Goal: Book appointment/travel/reservation

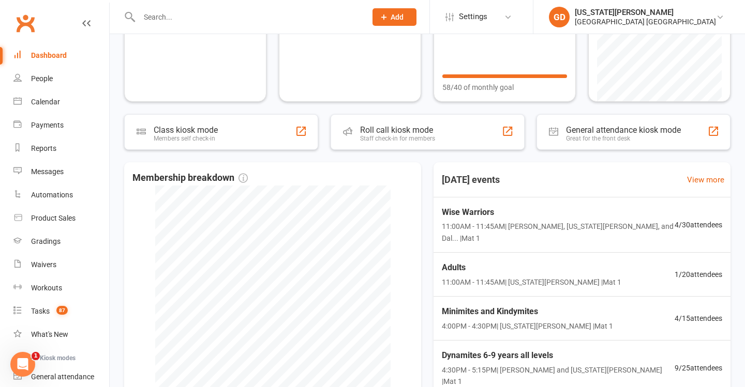
scroll to position [124, 0]
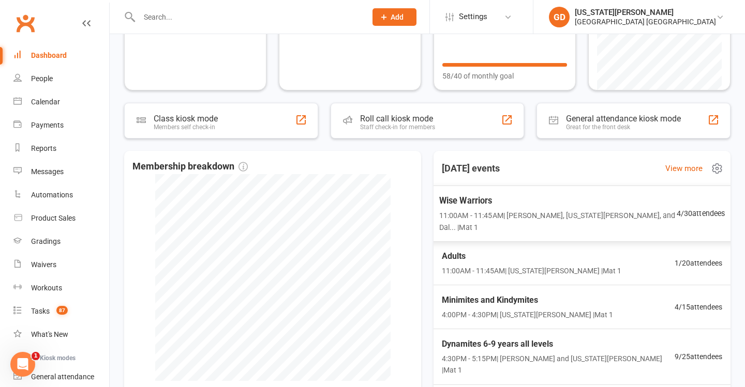
click at [551, 203] on span "Wise Warriors" at bounding box center [557, 200] width 237 height 13
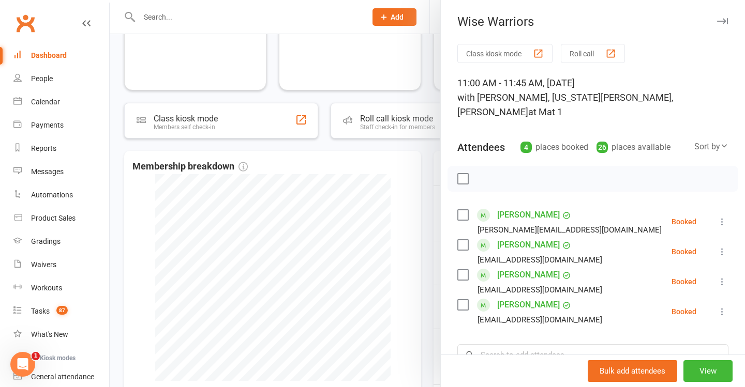
click at [335, 296] on div at bounding box center [427, 193] width 635 height 387
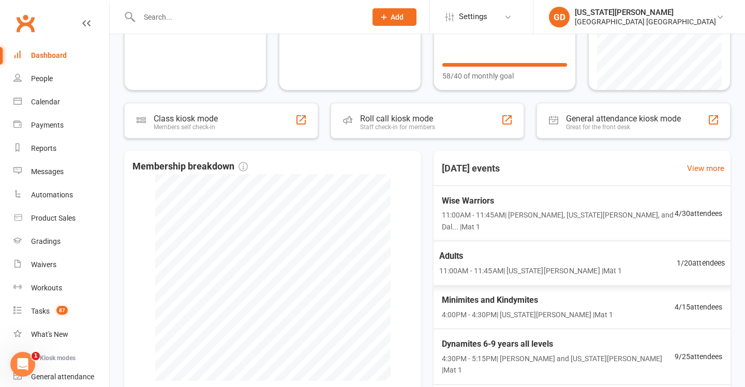
click at [548, 265] on span "11:00AM - 11:45AM | [US_STATE][PERSON_NAME] | Mat 1" at bounding box center [530, 271] width 183 height 12
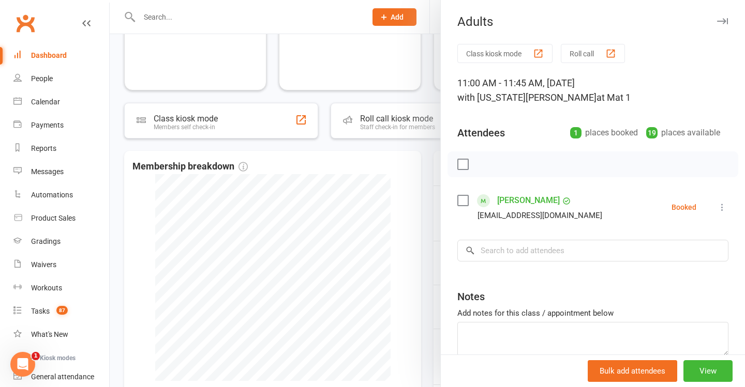
click at [345, 234] on div at bounding box center [427, 193] width 635 height 387
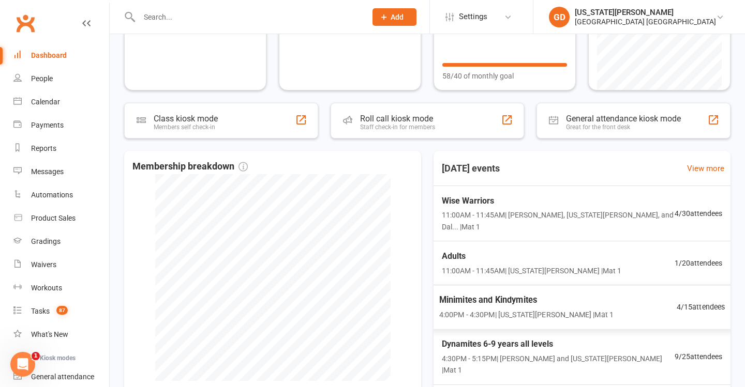
click at [516, 294] on span "Minimites and Kindymites" at bounding box center [526, 300] width 175 height 13
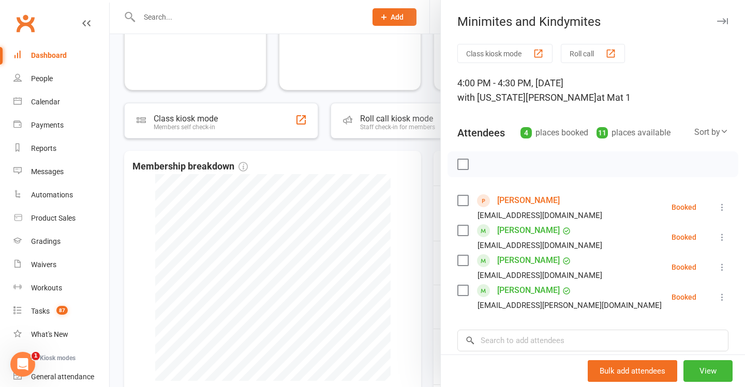
click at [231, 188] on div at bounding box center [427, 193] width 635 height 387
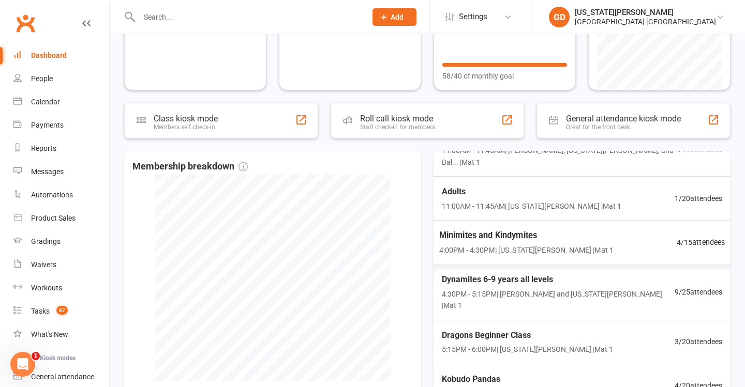
scroll to position [68, 0]
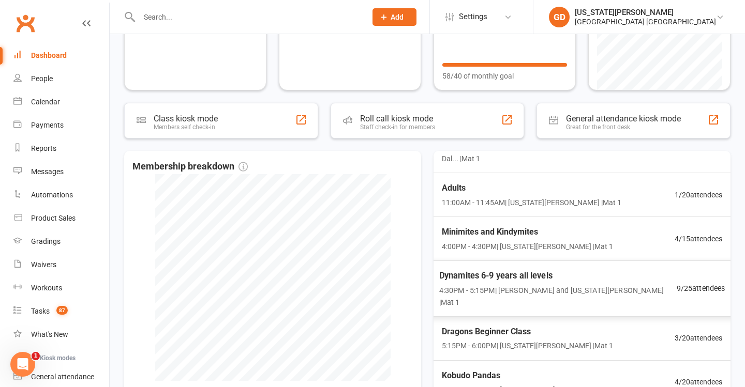
click at [565, 269] on span "Dynamites 6-9 years all levels" at bounding box center [557, 275] width 237 height 13
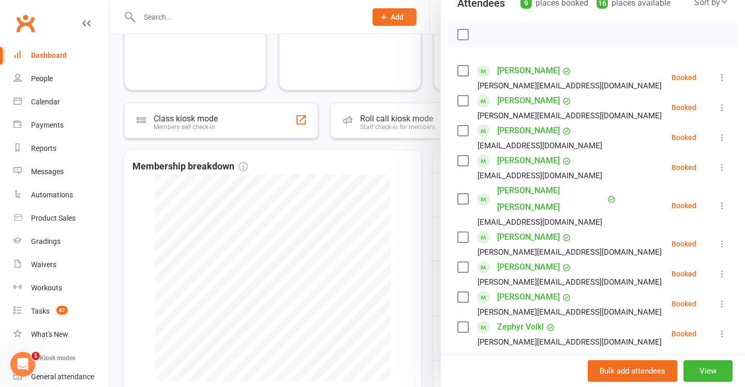
scroll to position [141, 0]
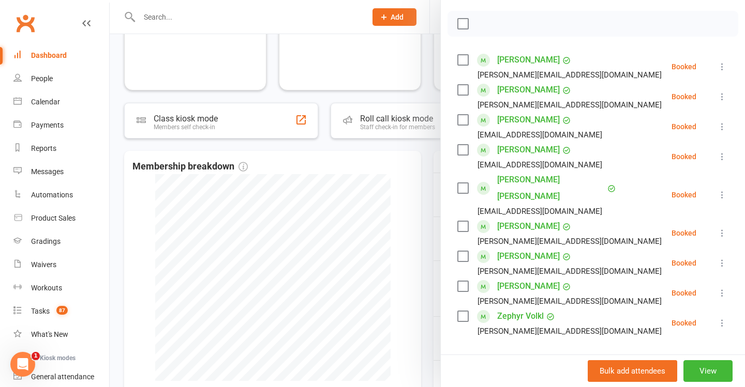
click at [378, 209] on div at bounding box center [427, 193] width 635 height 387
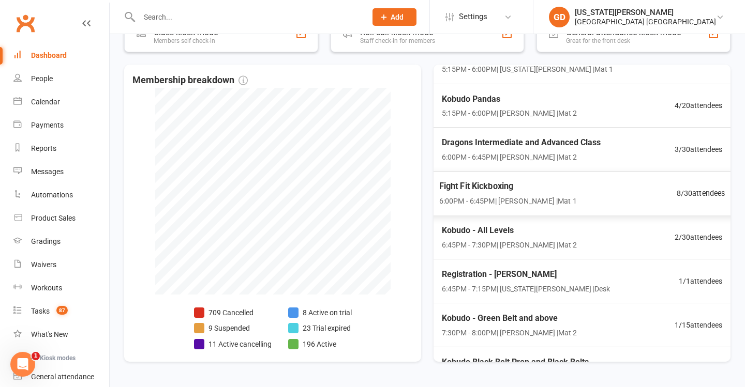
scroll to position [258, 0]
click at [523, 356] on span "Kobudo Black Belt Prep and Black Belts" at bounding box center [514, 362] width 148 height 13
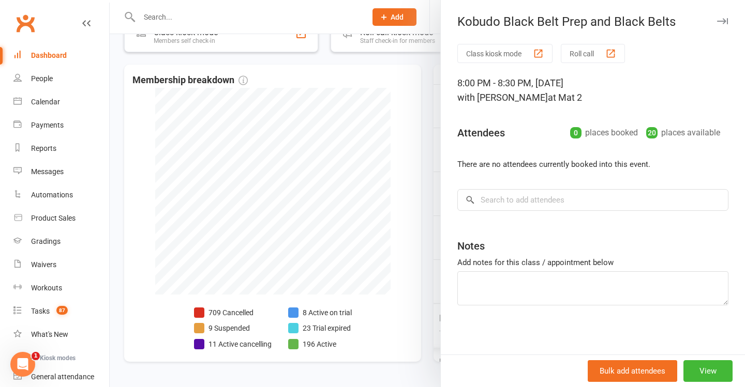
click at [407, 269] on div at bounding box center [427, 193] width 635 height 387
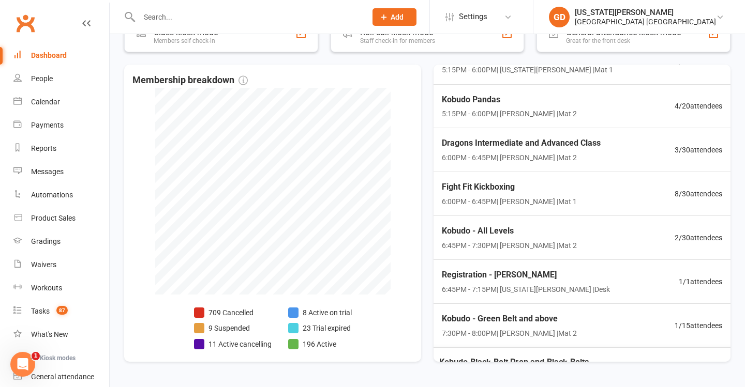
click at [531, 312] on div "Kobudo - Green Belt and above 7:30PM - 8:00PM | [PERSON_NAME] | Mat 2" at bounding box center [509, 325] width 135 height 27
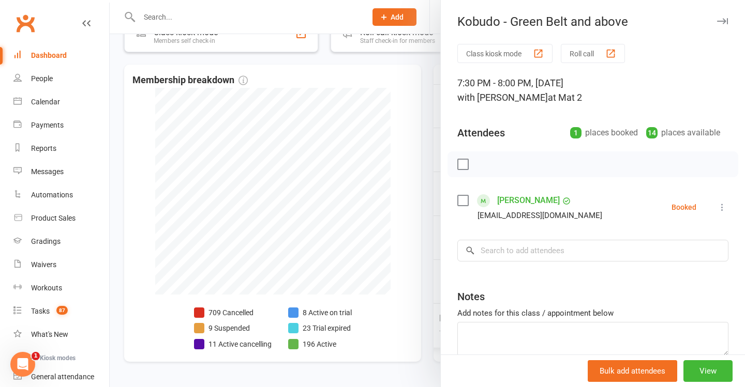
click at [398, 282] on div at bounding box center [427, 193] width 635 height 387
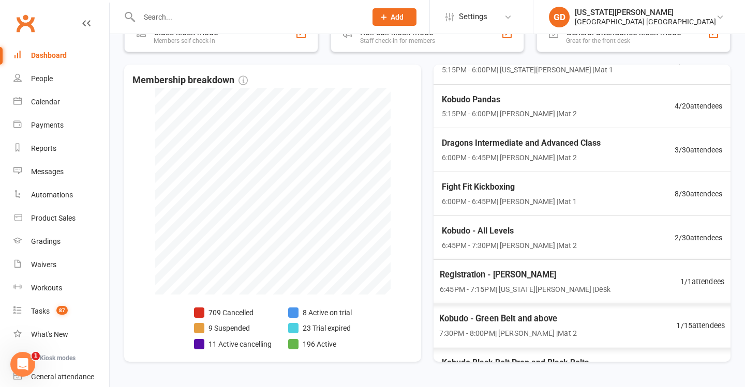
click at [524, 284] on span "6:45PM - 7:15PM | [US_STATE][PERSON_NAME] | Desk" at bounding box center [525, 290] width 171 height 12
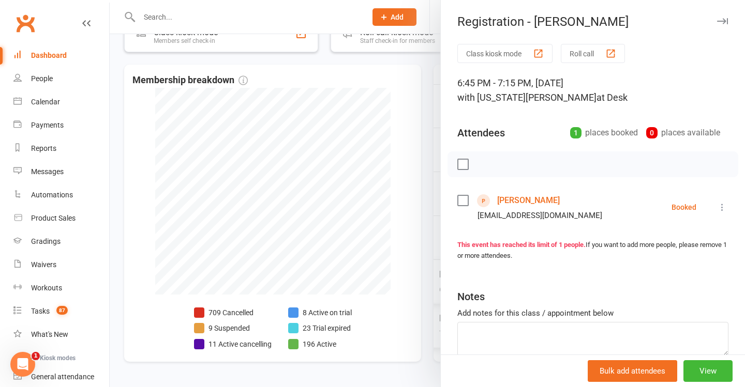
click at [375, 333] on div at bounding box center [427, 193] width 635 height 387
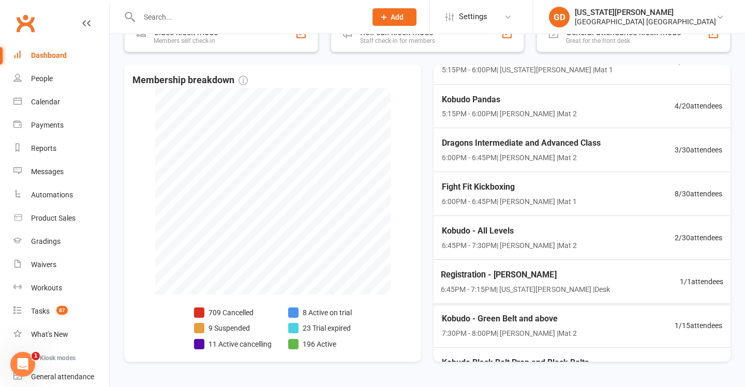
click at [524, 224] on div "Kobudo - All Levels 6:45PM - 7:30PM | [PERSON_NAME] | Mat 2" at bounding box center [509, 237] width 135 height 27
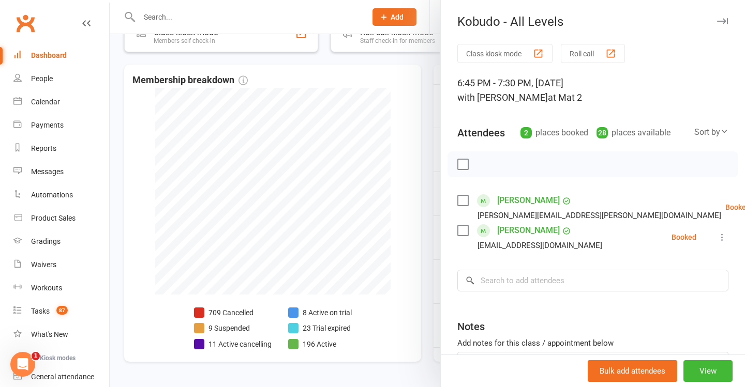
click at [399, 266] on div at bounding box center [427, 193] width 635 height 387
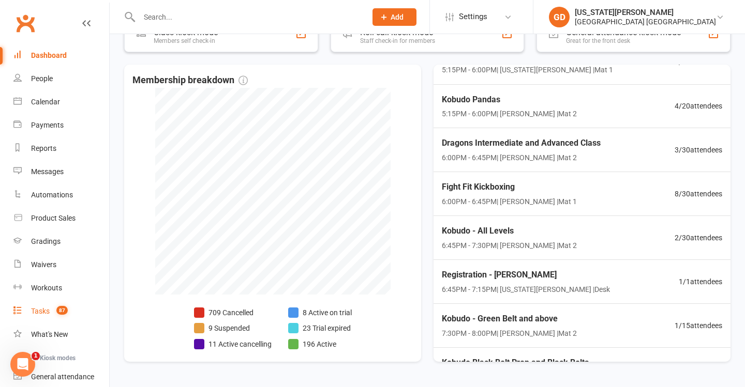
click at [62, 313] on span "87" at bounding box center [61, 310] width 11 height 9
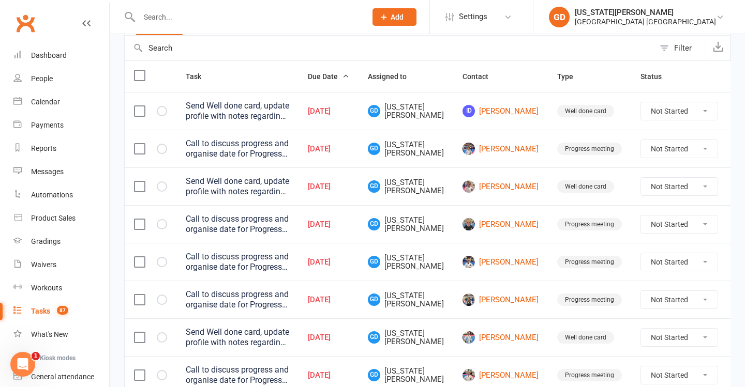
scroll to position [111, 0]
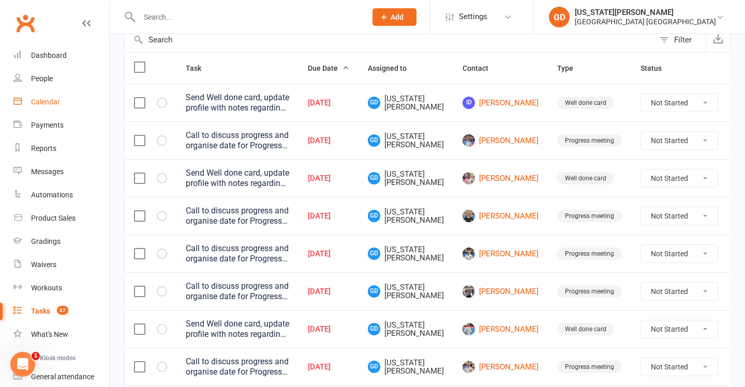
click at [68, 108] on link "Calendar" at bounding box center [61, 102] width 96 height 23
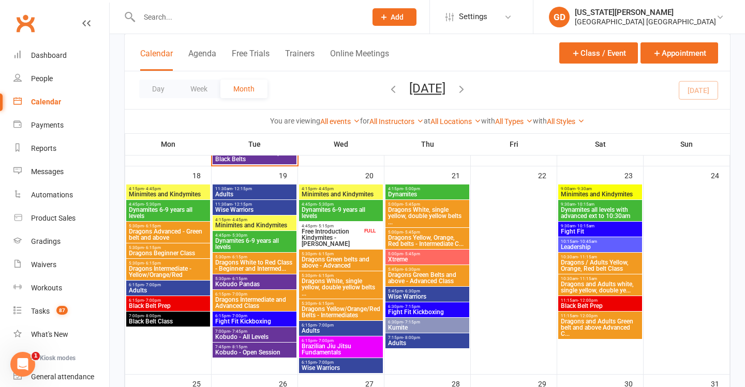
scroll to position [859, 0]
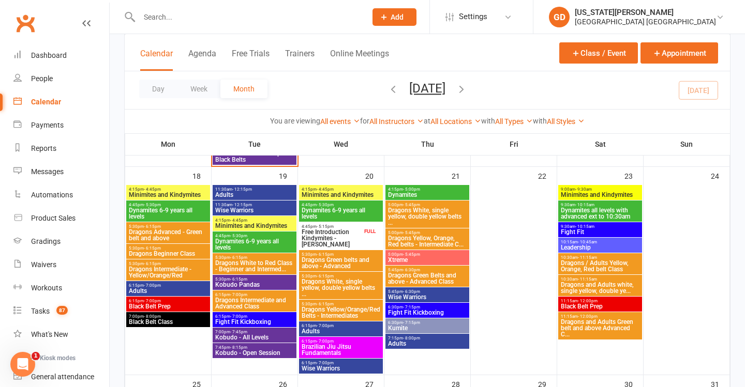
click at [352, 232] on span "Free Introduction Kindymites - [PERSON_NAME]" at bounding box center [331, 238] width 61 height 19
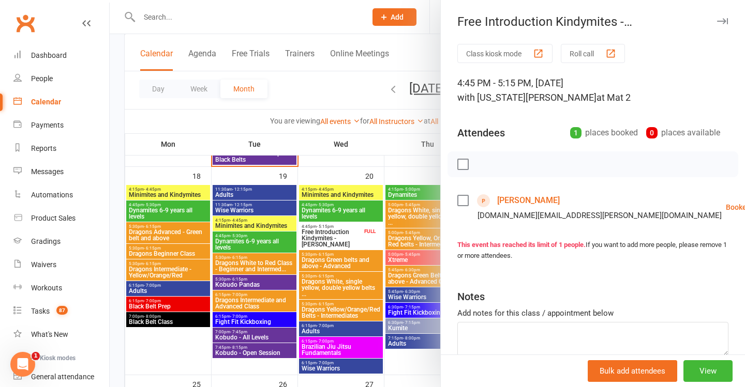
click at [352, 232] on div at bounding box center [427, 193] width 635 height 387
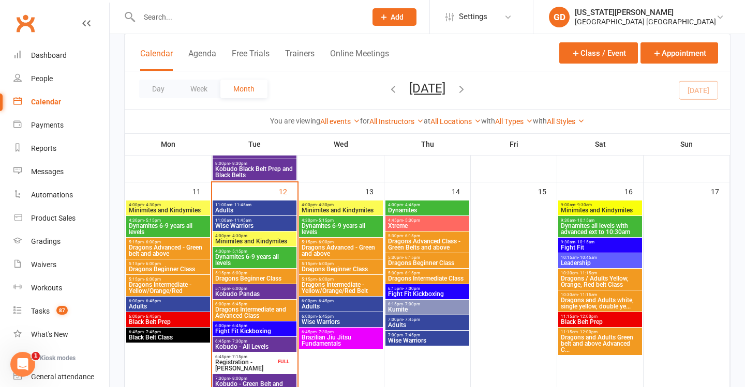
scroll to position [606, 0]
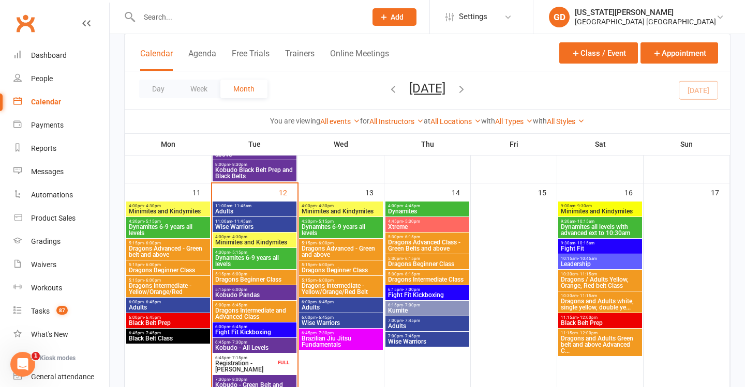
click at [323, 341] on span "Brazilian Jiu Jitsu Fundamentals" at bounding box center [341, 342] width 80 height 12
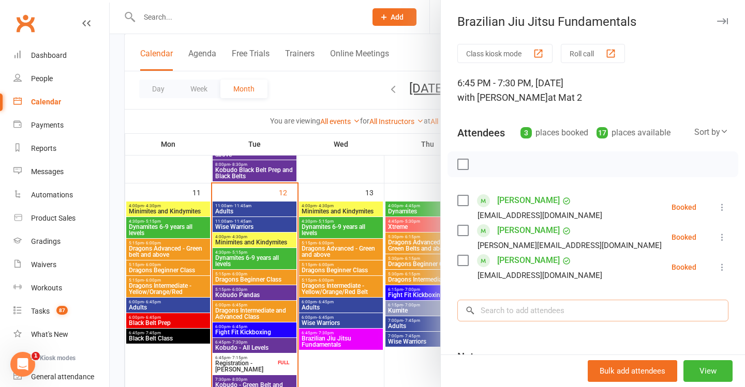
click at [542, 314] on input "search" at bounding box center [592, 311] width 271 height 22
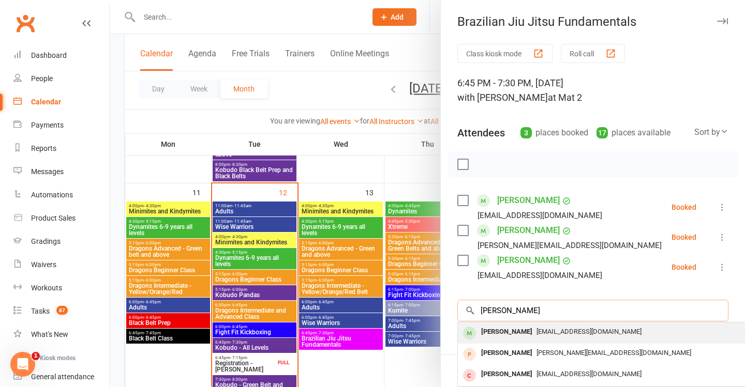
type input "[PERSON_NAME]"
click at [559, 335] on span "[EMAIL_ADDRESS][DOMAIN_NAME]" at bounding box center [588, 332] width 105 height 8
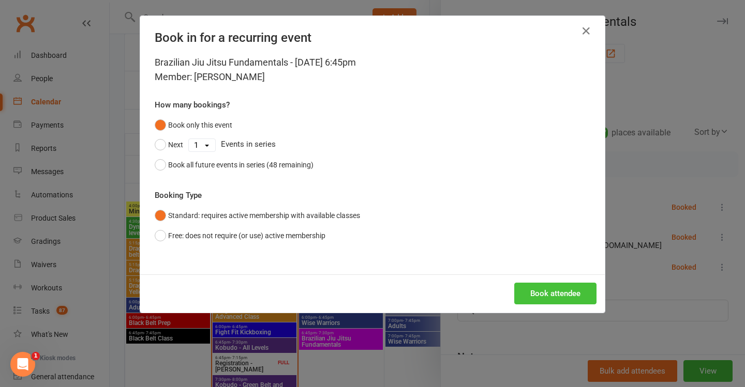
click at [545, 298] on button "Book attendee" at bounding box center [555, 294] width 82 height 22
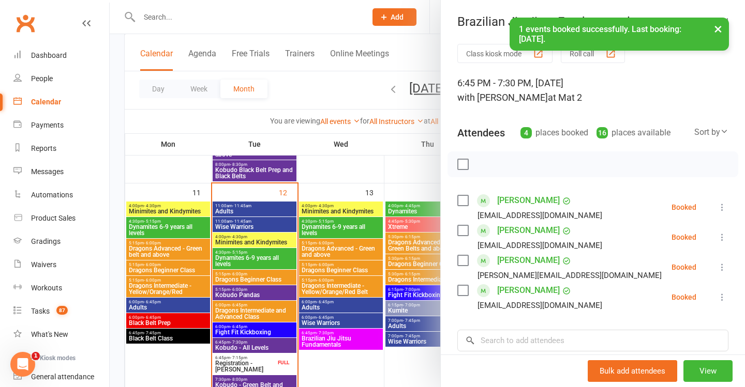
click at [323, 333] on div at bounding box center [427, 193] width 635 height 387
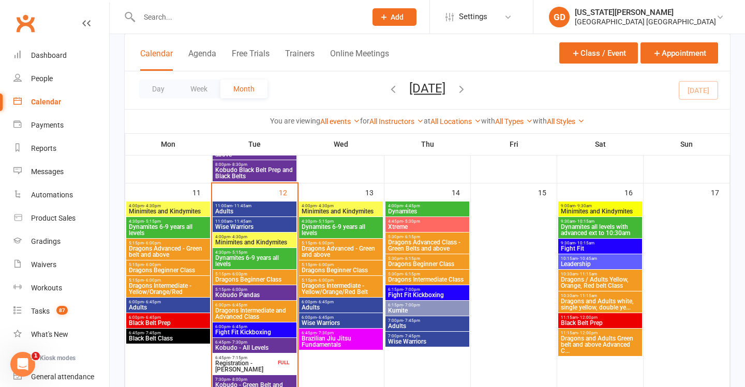
click at [236, 277] on span "Dragons Beginner Class" at bounding box center [255, 280] width 80 height 6
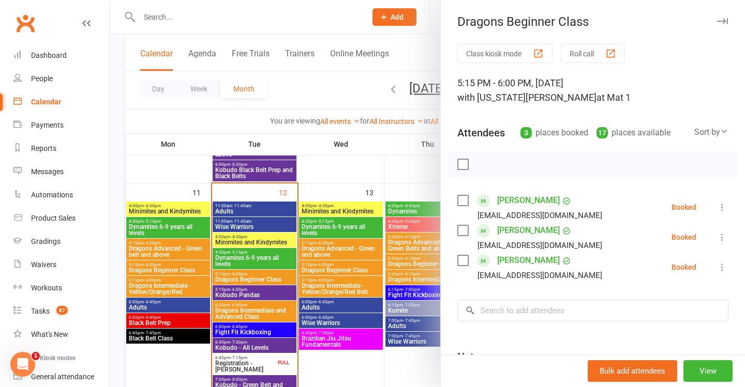
click at [250, 254] on div at bounding box center [427, 193] width 635 height 387
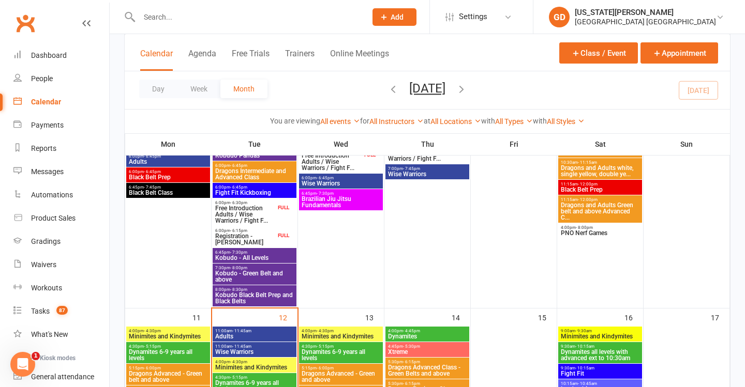
scroll to position [464, 0]
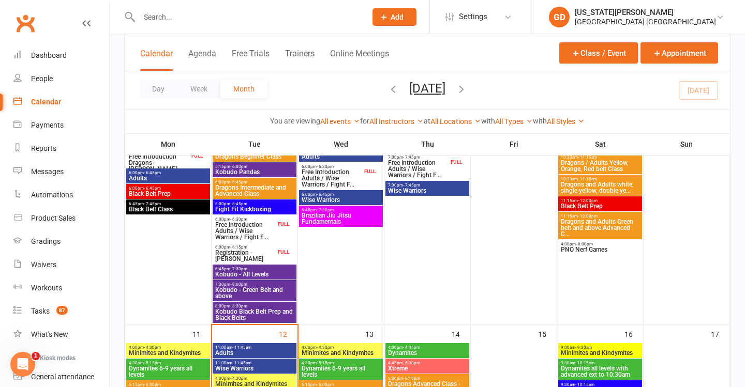
click at [256, 156] on span "Dragons Beginner Class" at bounding box center [255, 157] width 80 height 6
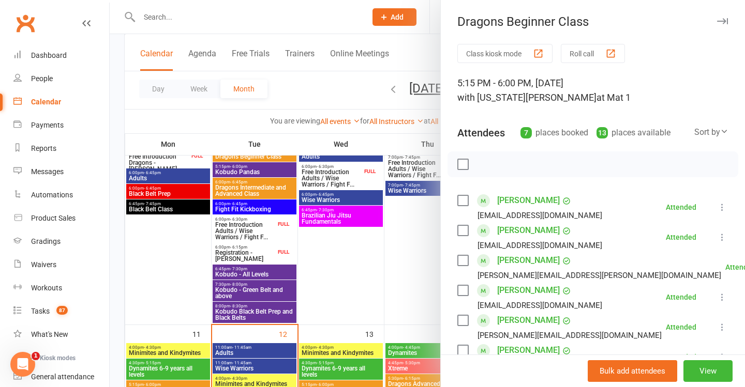
click at [238, 188] on div at bounding box center [427, 193] width 635 height 387
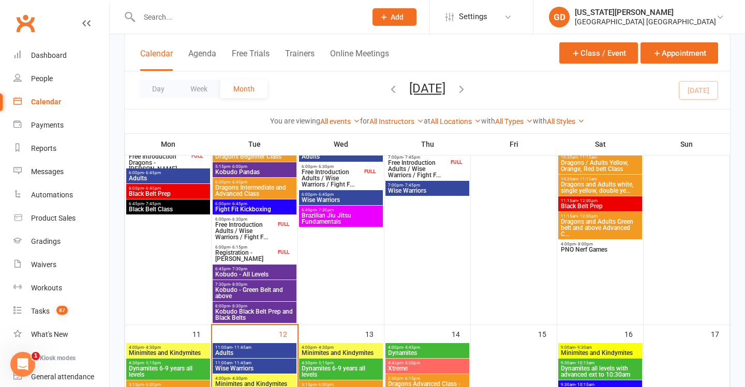
click at [239, 189] on span "Dragons Intermediate and Advanced Class" at bounding box center [255, 191] width 80 height 12
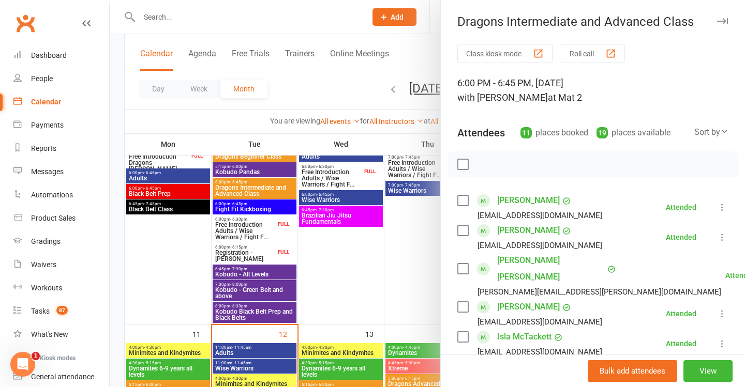
click at [254, 225] on div at bounding box center [427, 193] width 635 height 387
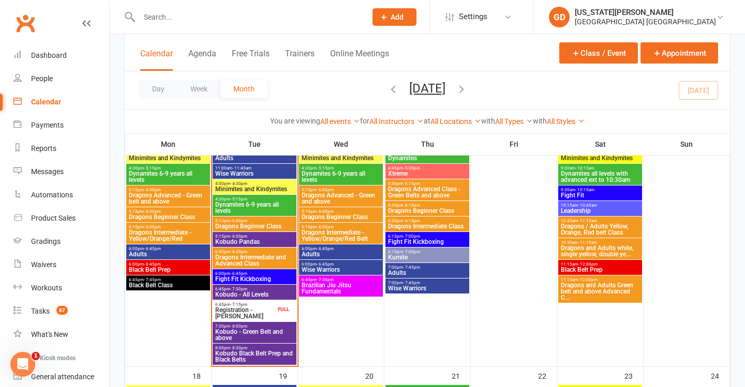
scroll to position [662, 0]
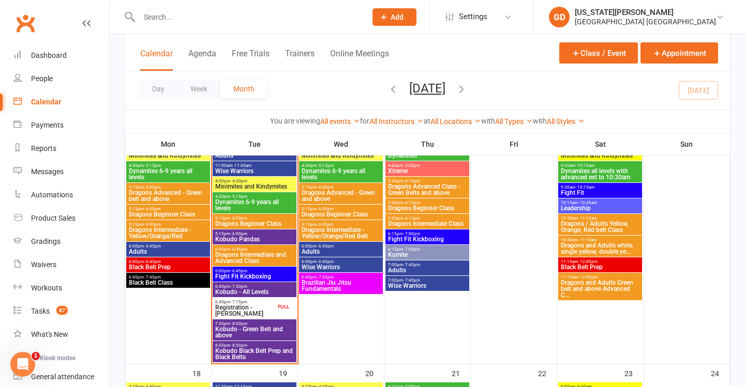
click at [243, 260] on span "Dragons Intermediate and Advanced Class" at bounding box center [255, 258] width 80 height 12
